Goal: Task Accomplishment & Management: Complete application form

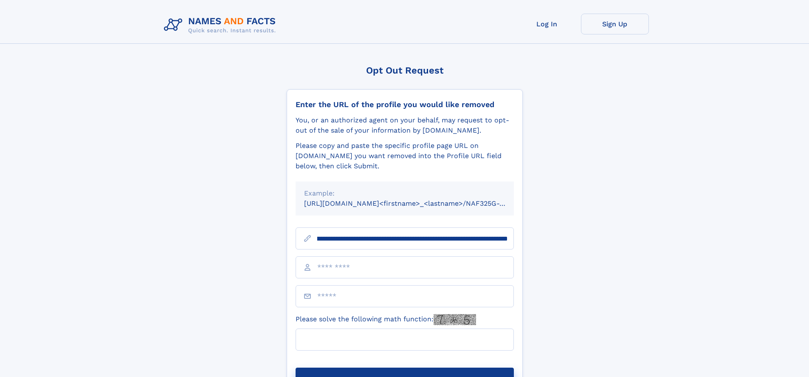
scroll to position [0, 96]
type input "**********"
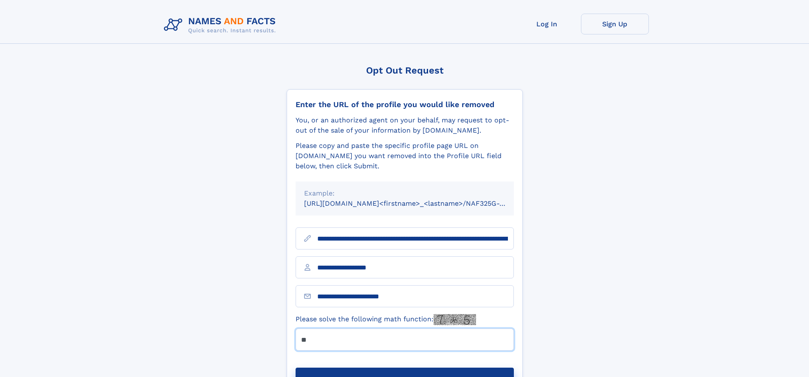
type input "**"
click at [404, 367] on button "Submit Opt Out Request" at bounding box center [404, 380] width 218 height 27
